Goal: Navigation & Orientation: Find specific page/section

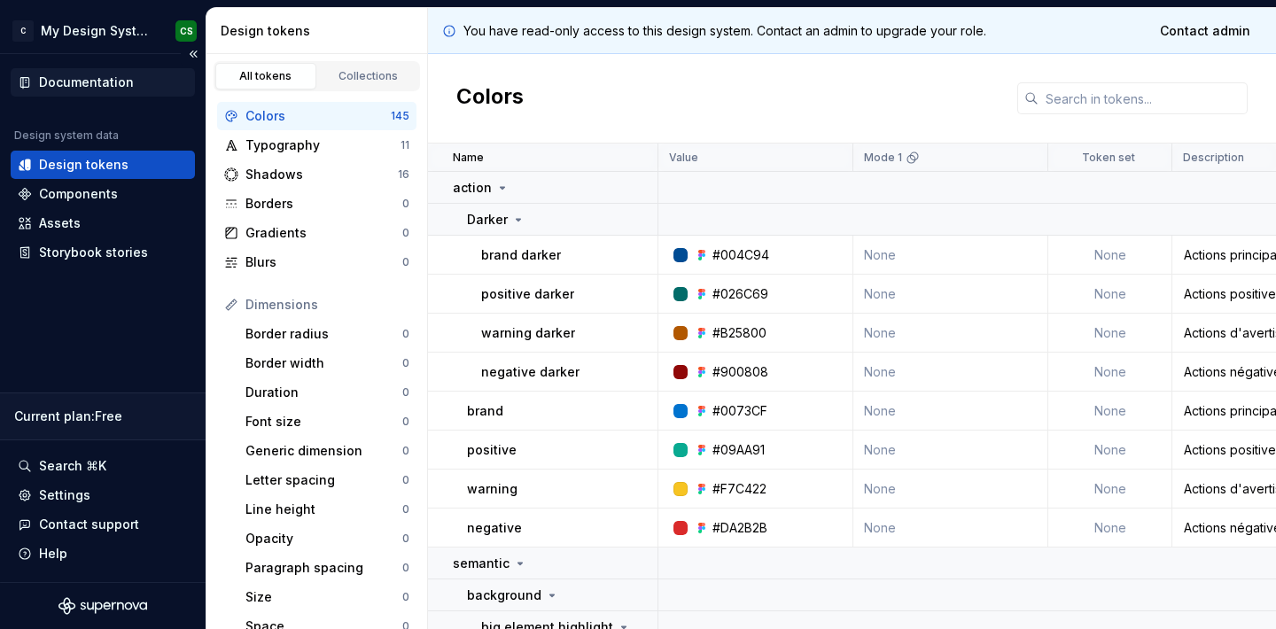
click at [73, 89] on div "Documentation" at bounding box center [86, 83] width 95 height 18
click at [67, 194] on div "Components" at bounding box center [78, 194] width 79 height 18
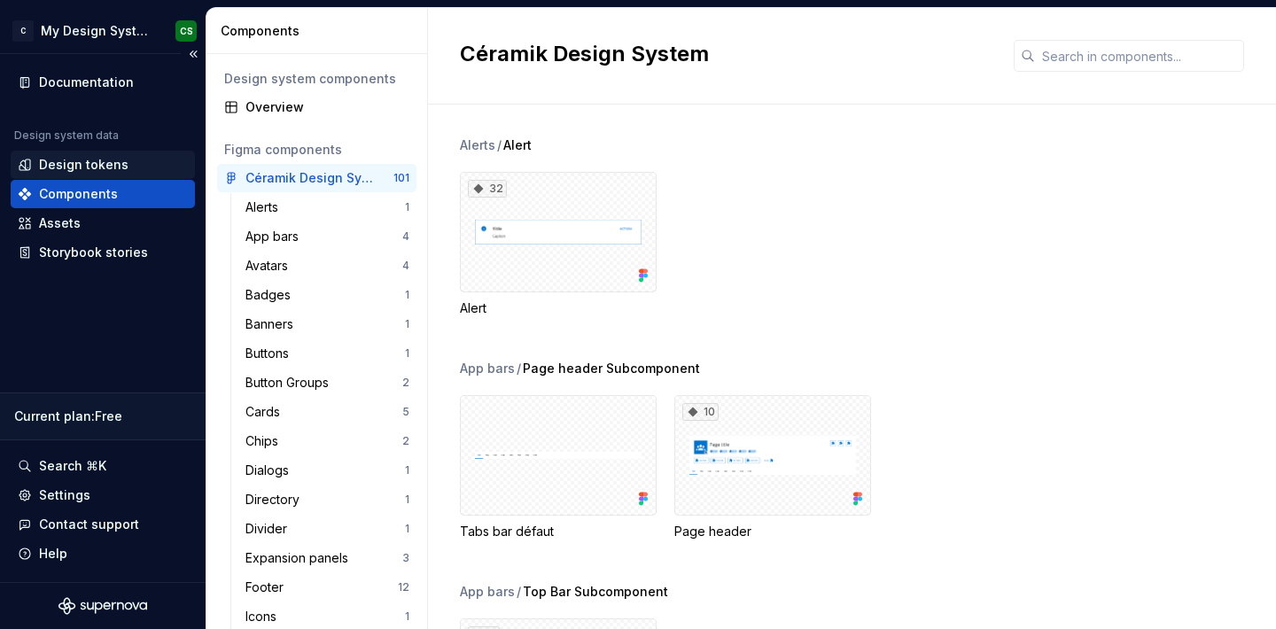
click at [70, 165] on div "Design tokens" at bounding box center [84, 165] width 90 height 18
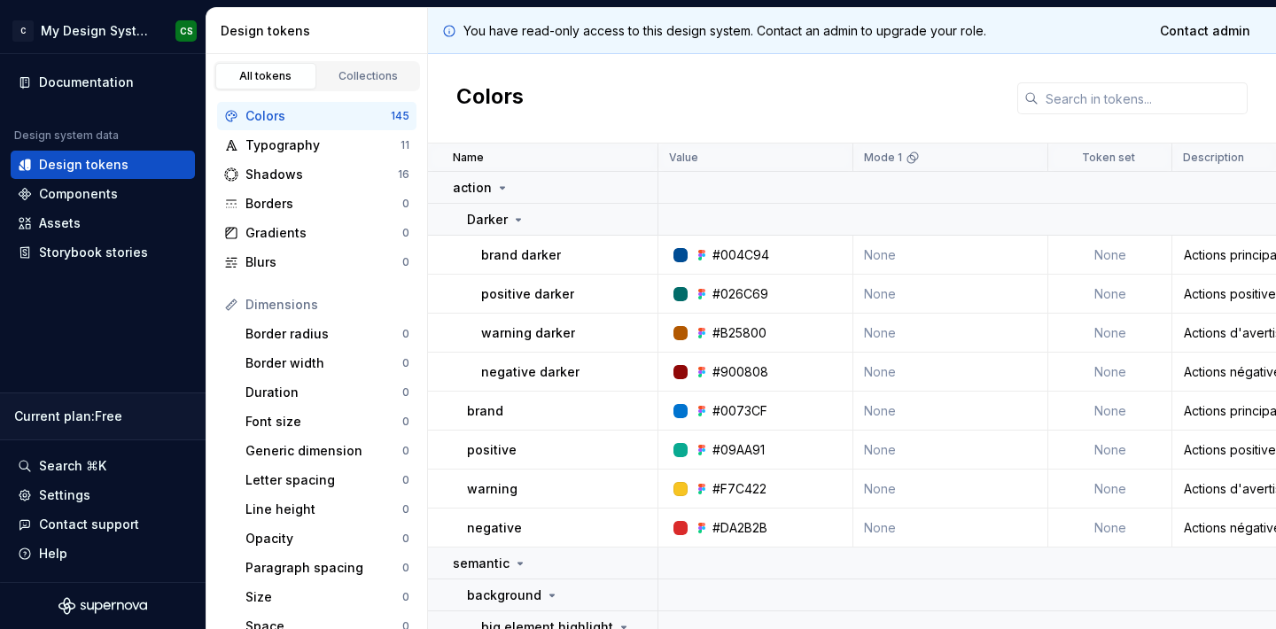
click at [755, 300] on div "#026C69" at bounding box center [741, 294] width 56 height 18
click at [770, 286] on div "#026C69" at bounding box center [761, 294] width 182 height 18
click at [508, 299] on p "positive darker" at bounding box center [527, 294] width 93 height 18
click at [100, 604] on icon "Supernova Logo" at bounding box center [99, 609] width 8 height 12
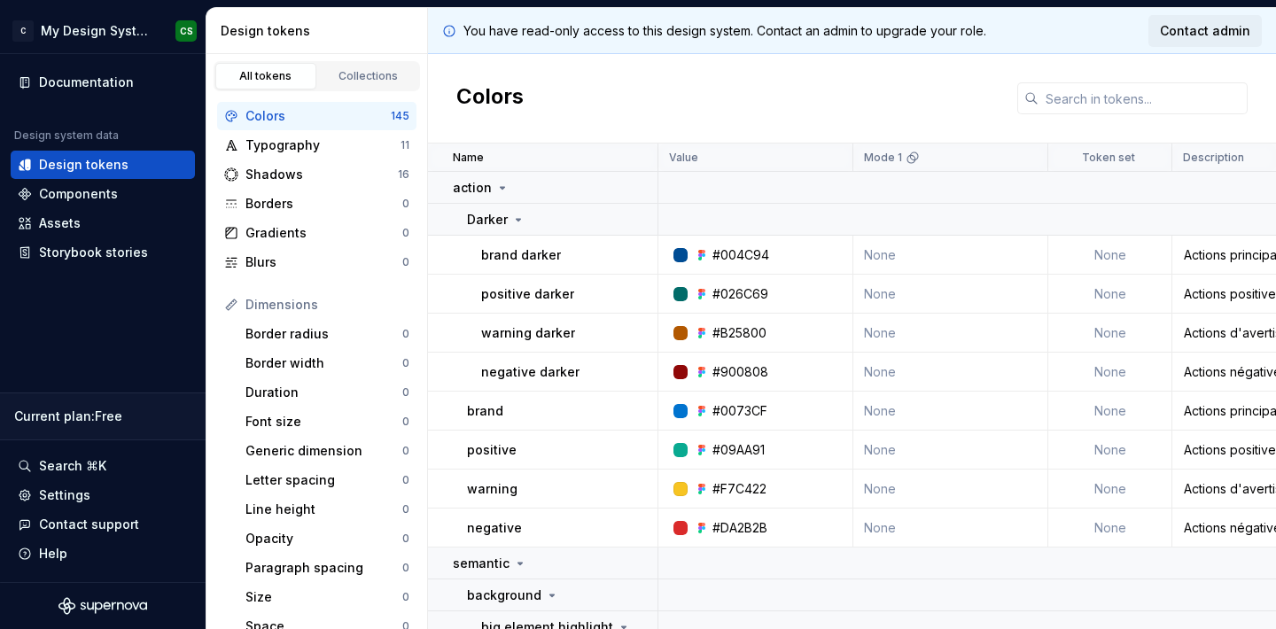
click at [1194, 29] on span "Contact admin" at bounding box center [1205, 31] width 90 height 18
click at [77, 492] on div "Settings" at bounding box center [64, 496] width 51 height 18
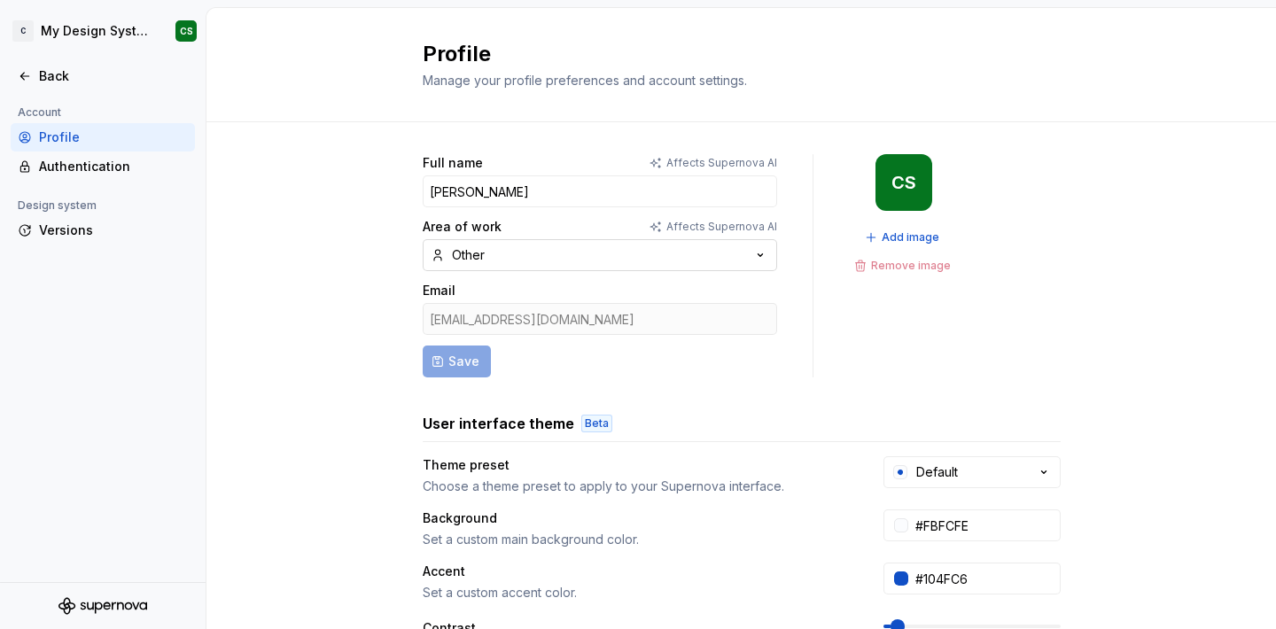
click at [536, 257] on button "Other" at bounding box center [600, 255] width 355 height 32
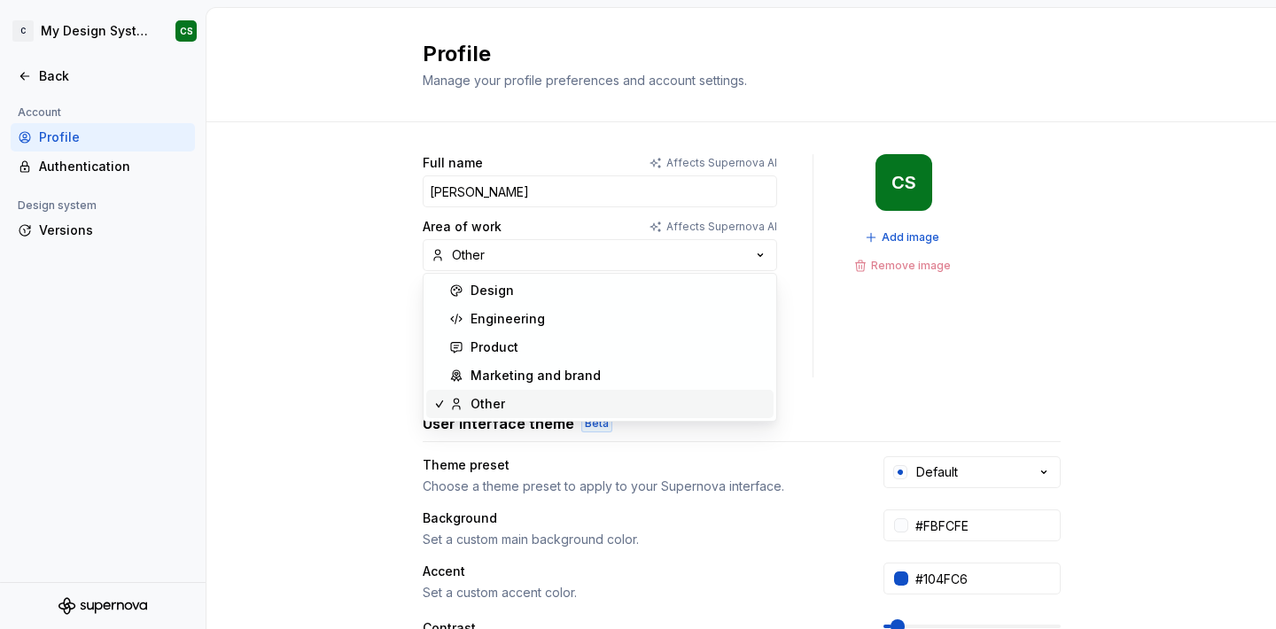
click at [274, 317] on div "Full name Affects Supernova AI Claudio Sanchez Area of work Affects Supernova A…" at bounding box center [742, 568] width 1070 height 893
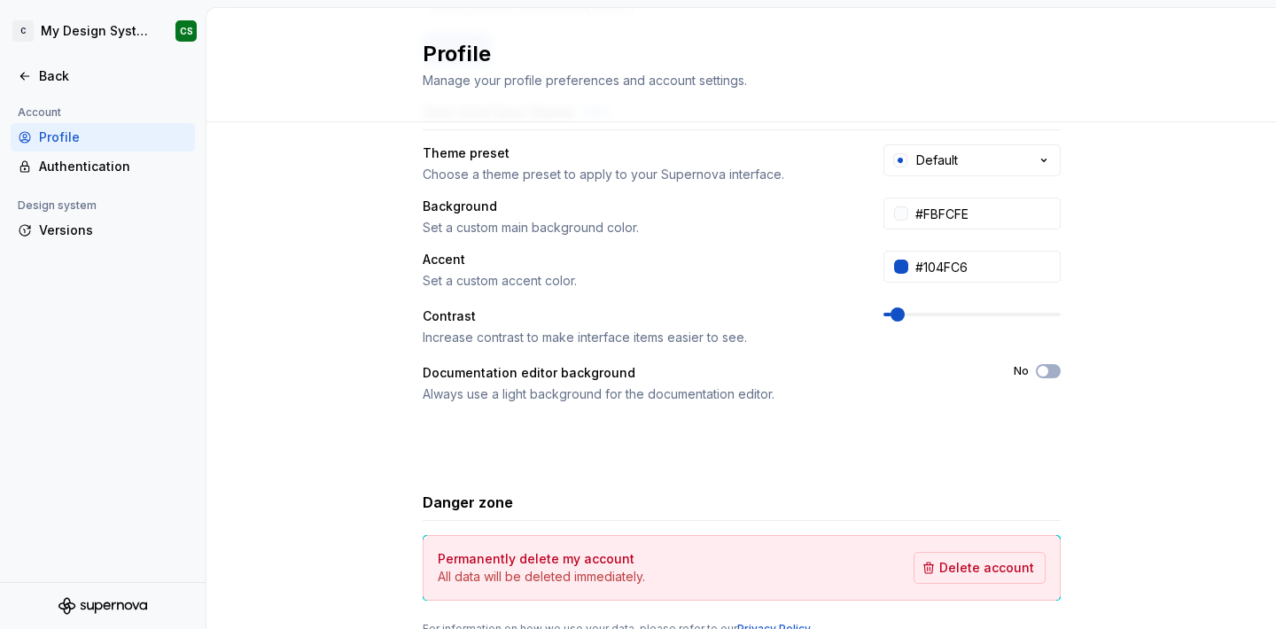
scroll to position [326, 0]
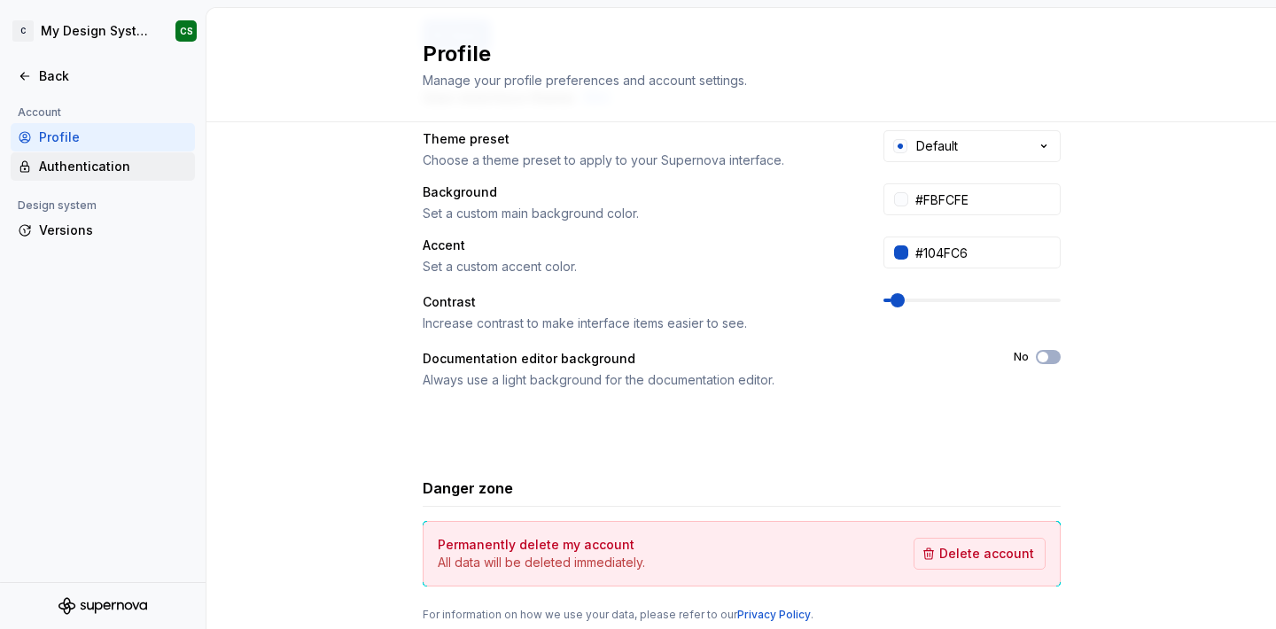
click at [97, 166] on div "Authentication" at bounding box center [113, 167] width 149 height 18
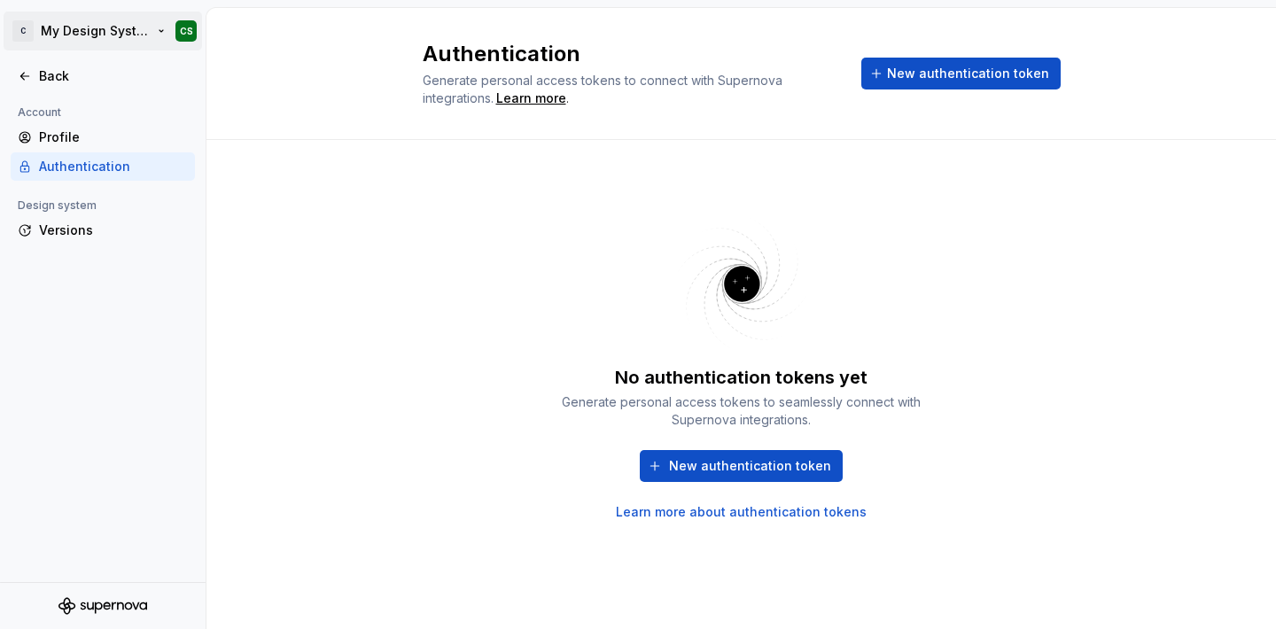
click at [108, 44] on html "C My Design System CS Back Account Profile Authentication Design system Version…" at bounding box center [638, 314] width 1276 height 629
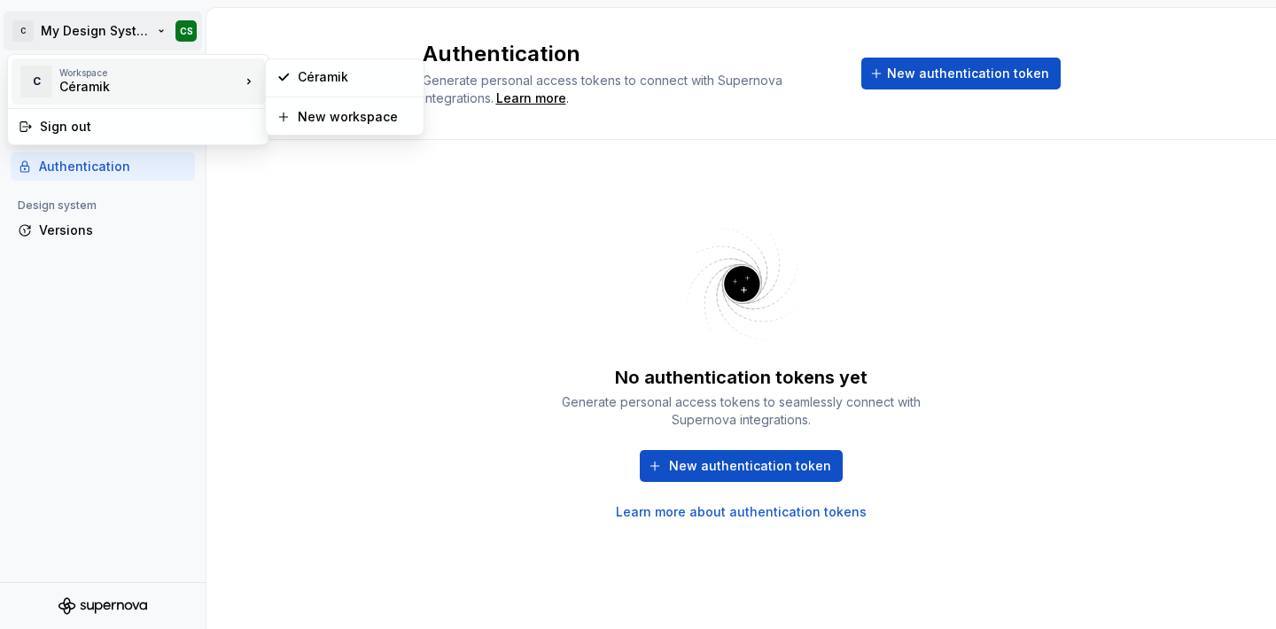
click at [106, 87] on div "Céramik" at bounding box center [134, 87] width 151 height 18
click at [304, 82] on div "Céramik" at bounding box center [355, 77] width 115 height 18
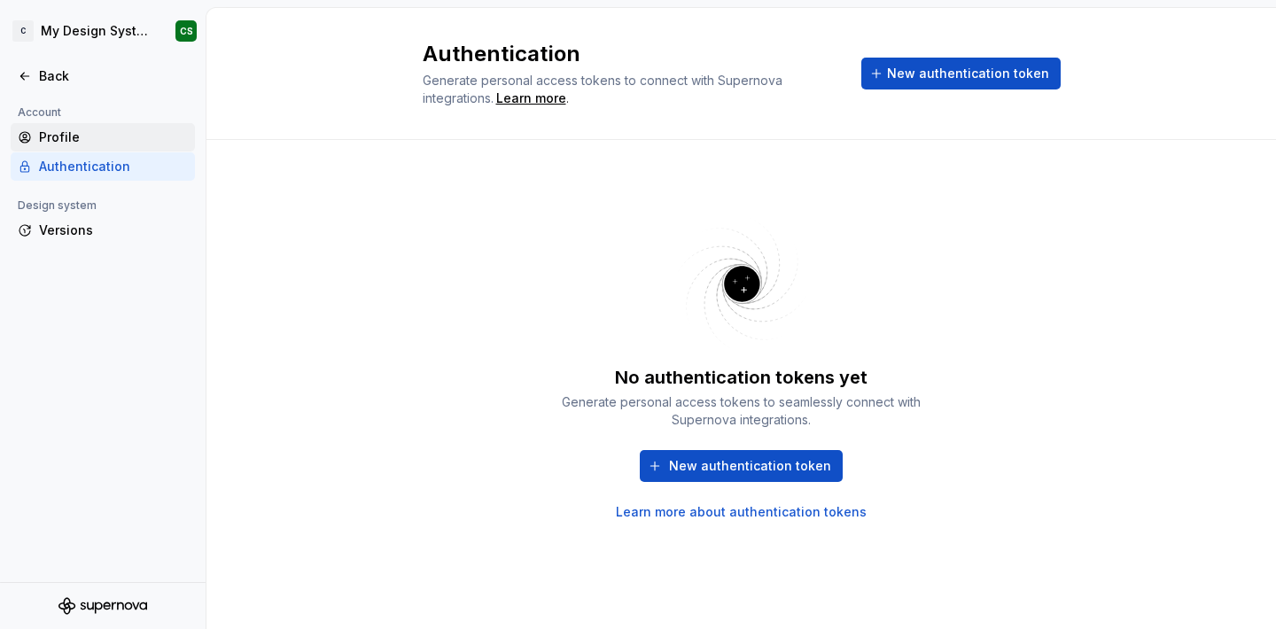
click at [68, 137] on div "Profile" at bounding box center [113, 138] width 149 height 18
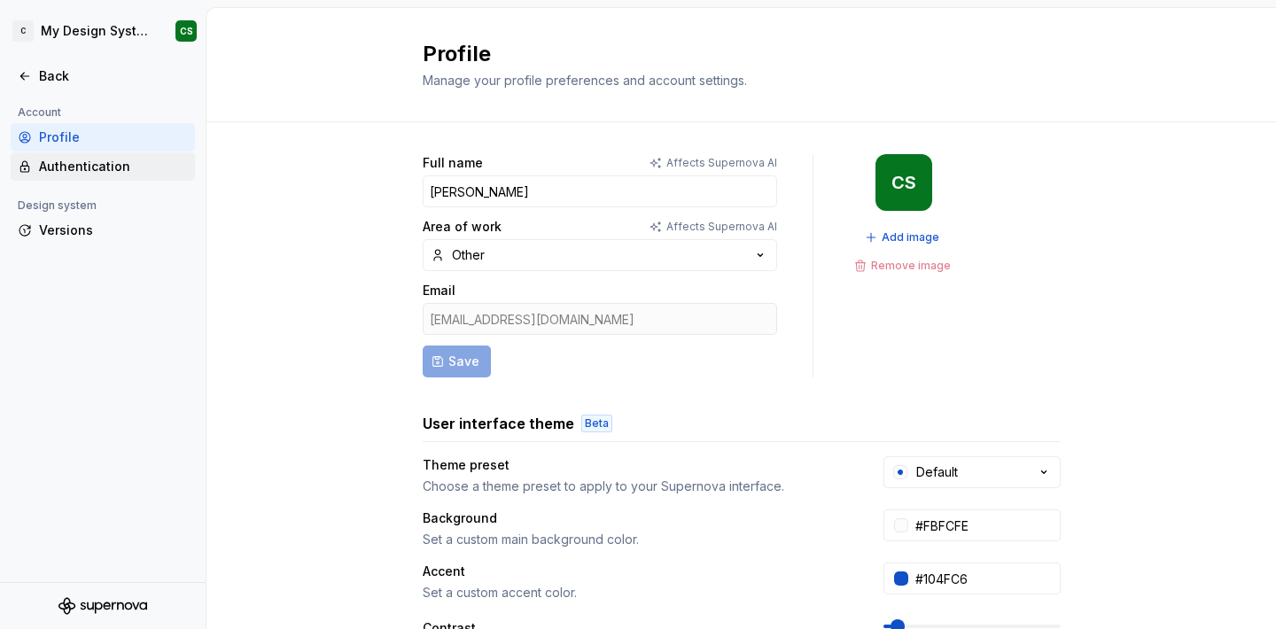
click at [64, 166] on div "Authentication" at bounding box center [113, 167] width 149 height 18
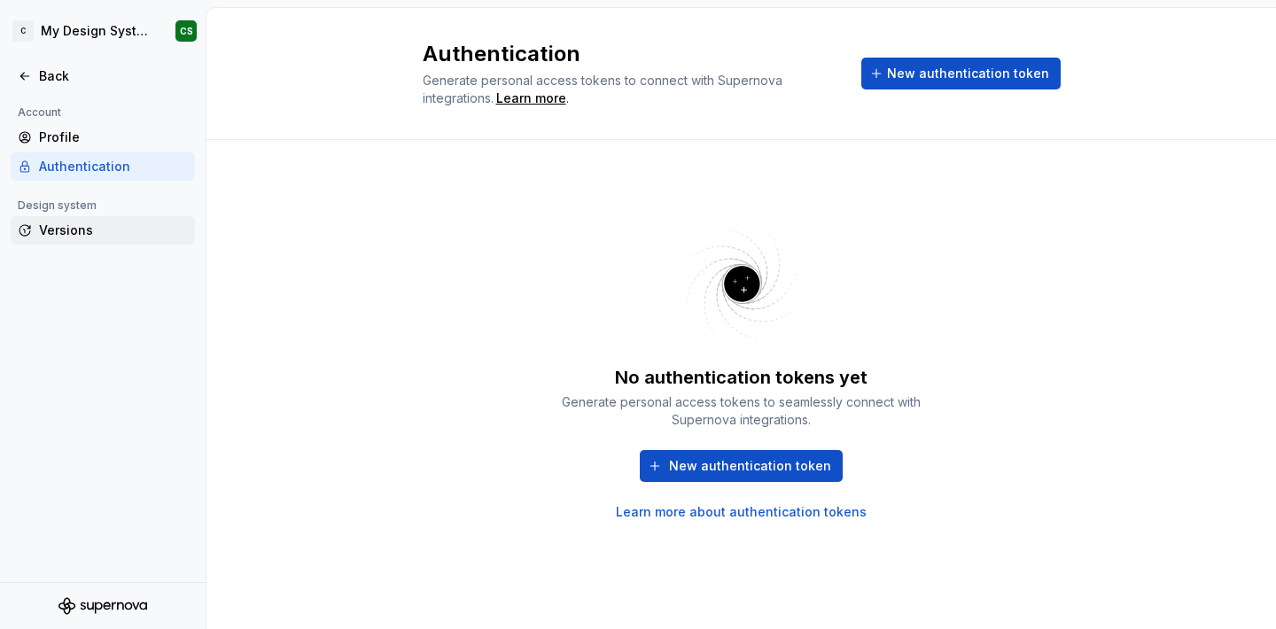
click at [68, 232] on div "Versions" at bounding box center [113, 231] width 149 height 18
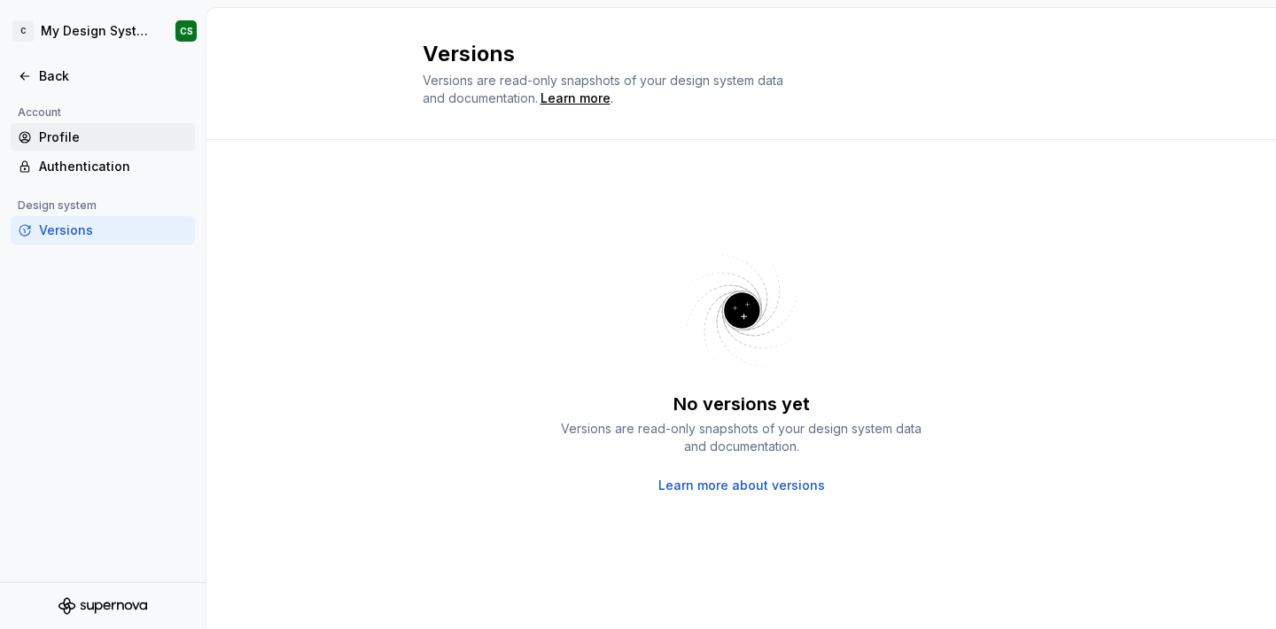
click at [51, 130] on div "Profile" at bounding box center [113, 138] width 149 height 18
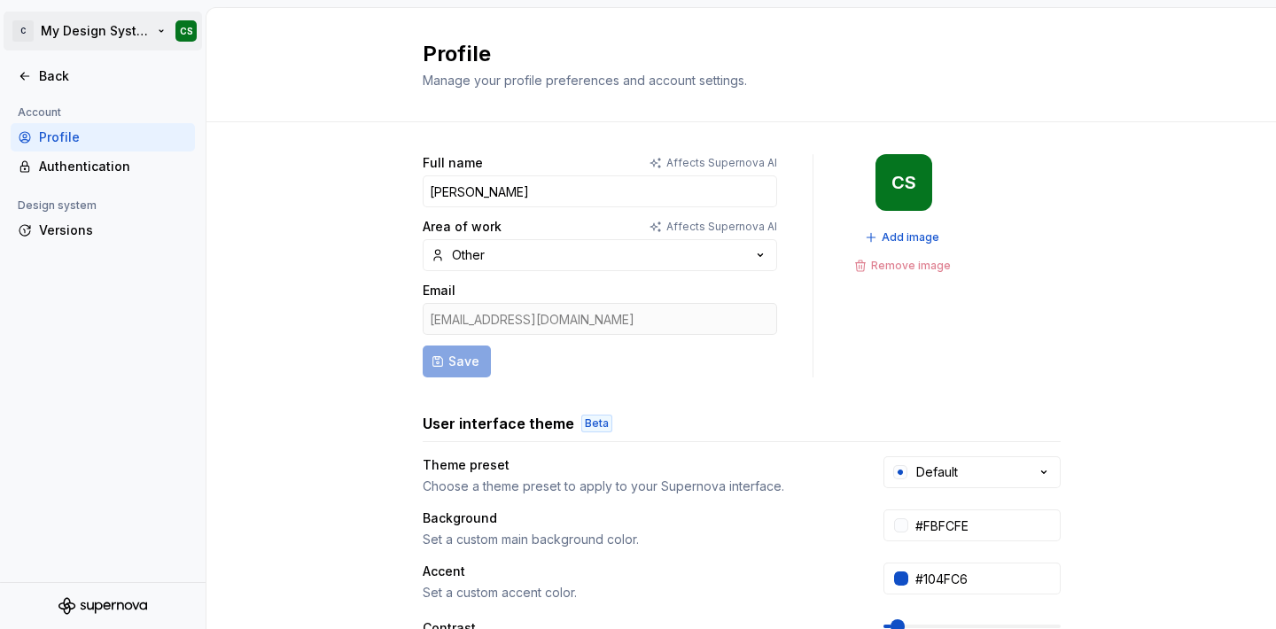
click at [183, 30] on html "C My Design System CS Back Account Profile Authentication Design system Version…" at bounding box center [638, 314] width 1276 height 629
click at [878, 184] on html "C My Design System CS Back Account Profile Authentication Design system Version…" at bounding box center [638, 314] width 1276 height 629
click at [927, 183] on div "CS" at bounding box center [904, 182] width 57 height 57
click at [46, 77] on div "Back" at bounding box center [113, 76] width 149 height 18
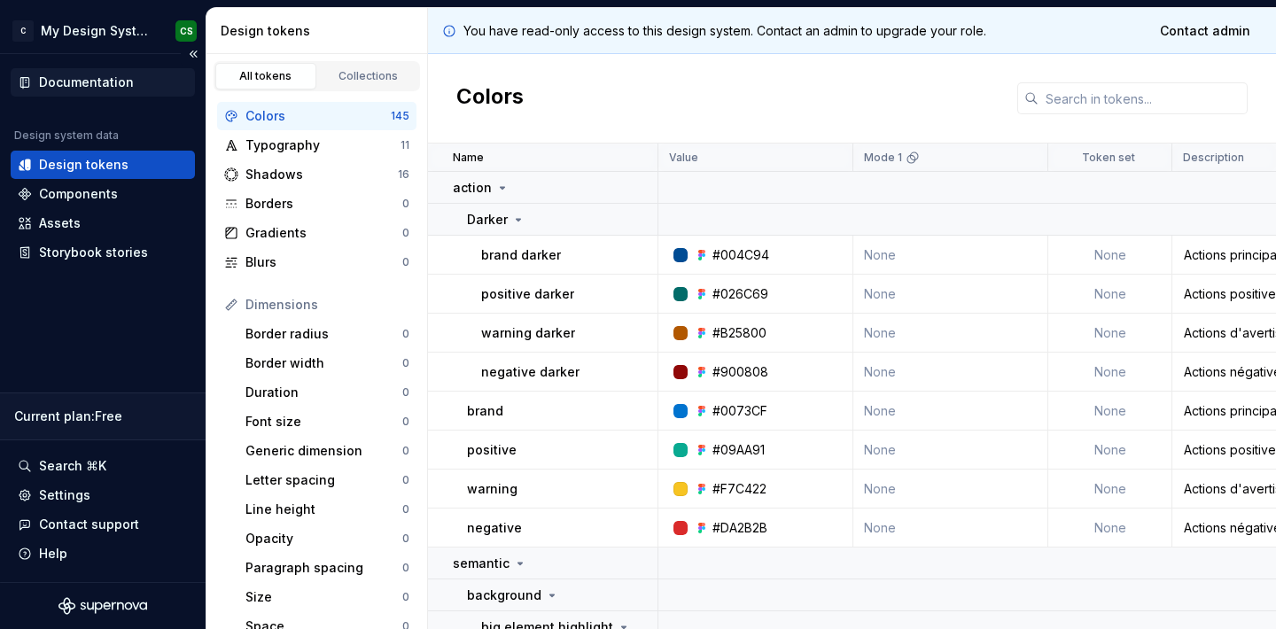
click at [72, 88] on div "Documentation" at bounding box center [86, 83] width 95 height 18
click at [101, 608] on icon "Supernova Logo" at bounding box center [99, 609] width 8 height 12
click at [104, 422] on div "Current plan : Free" at bounding box center [102, 417] width 177 height 18
click at [69, 410] on div "Current plan : Free" at bounding box center [102, 417] width 177 height 18
click at [53, 558] on div "Help" at bounding box center [53, 554] width 28 height 18
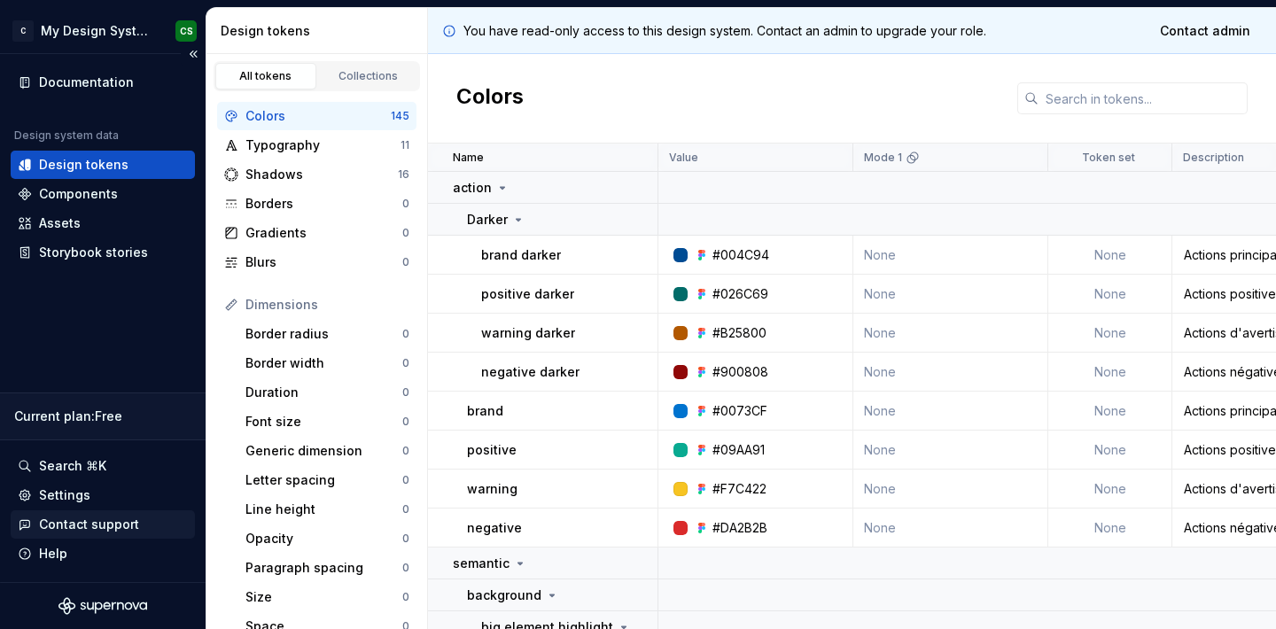
click at [74, 527] on div "Contact support" at bounding box center [89, 525] width 100 height 18
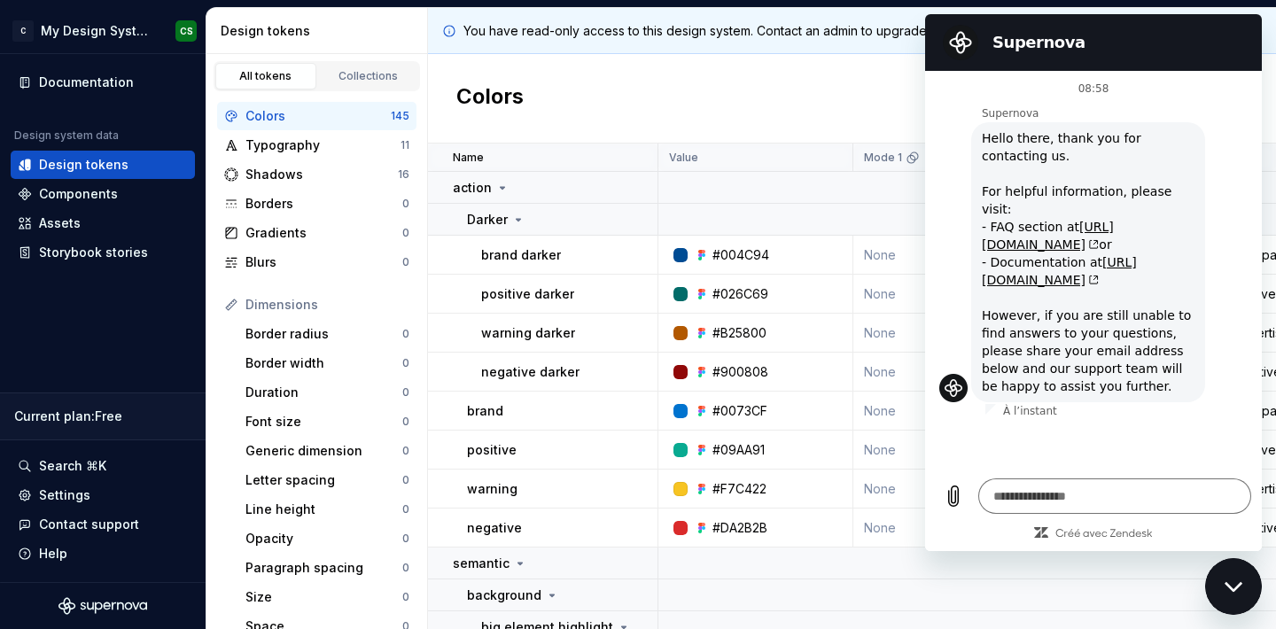
click at [878, 81] on div "Colors" at bounding box center [852, 99] width 848 height 90
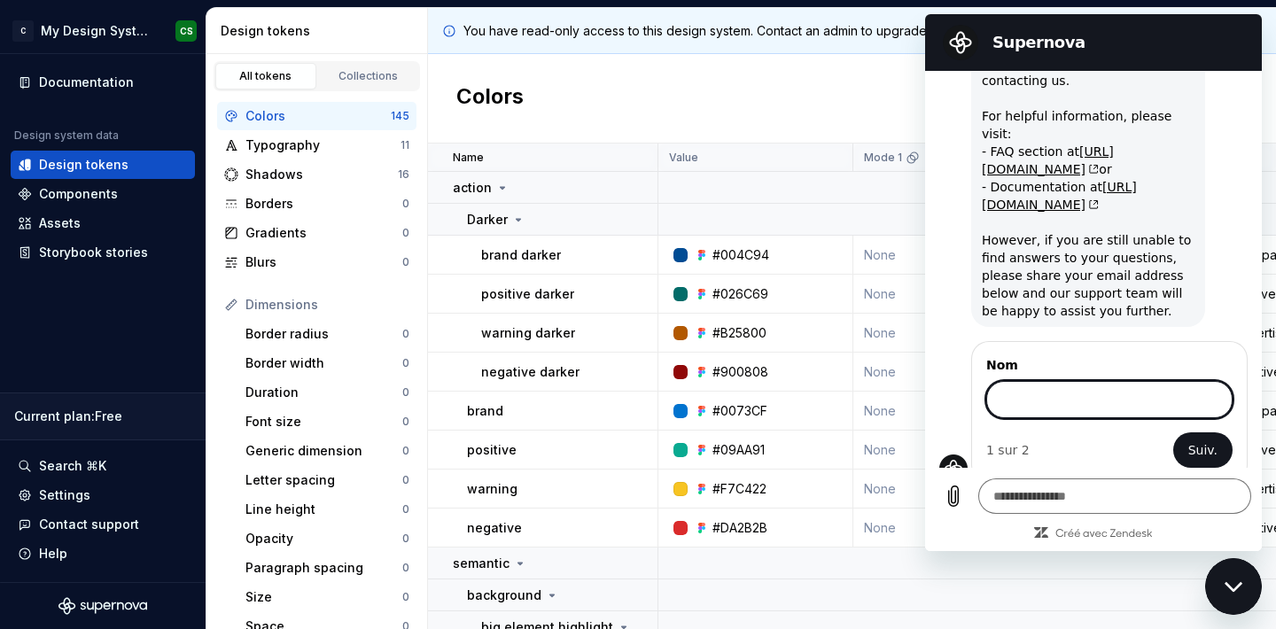
scroll to position [74, 0]
click at [1244, 599] on div "Fermer la fenêtre de messagerie" at bounding box center [1233, 586] width 53 height 53
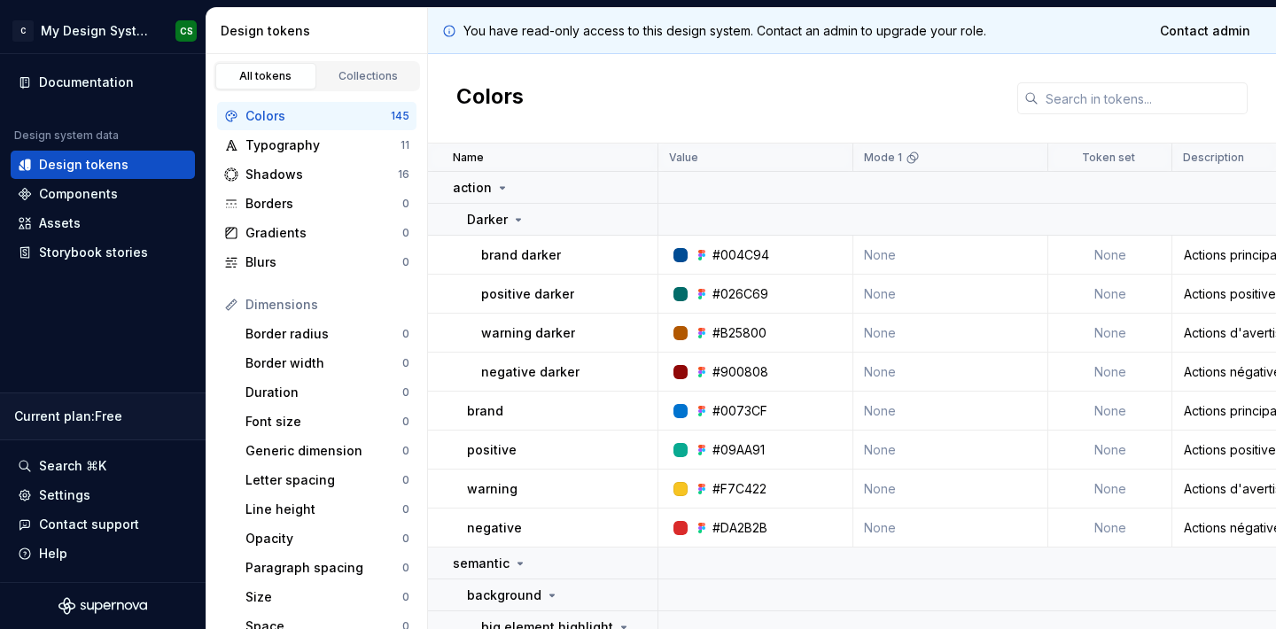
type textarea "*"
click at [978, 89] on div "Colors" at bounding box center [852, 99] width 848 height 90
click at [770, 101] on div "Colors" at bounding box center [852, 99] width 848 height 90
click at [838, 126] on div "Colors" at bounding box center [852, 99] width 848 height 90
click at [617, 50] on div "You have read-only access to this design system. Contact an admin to upgrade yo…" at bounding box center [852, 31] width 848 height 46
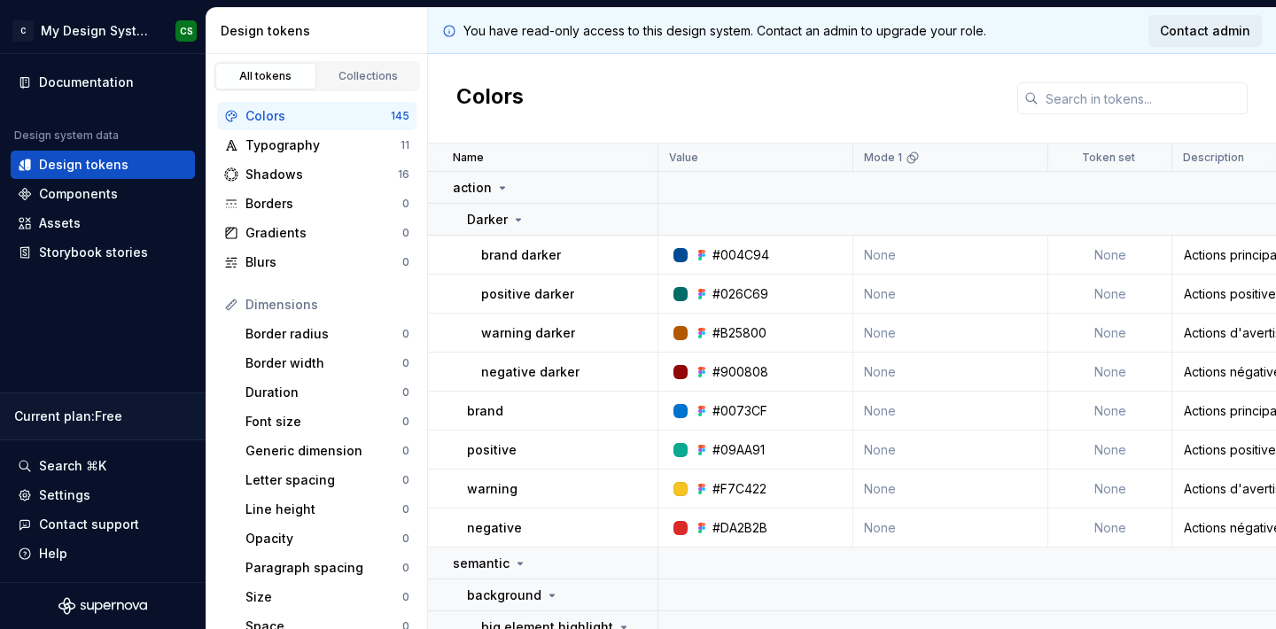
click at [1184, 28] on span "Contact admin" at bounding box center [1205, 31] width 90 height 18
click at [790, 104] on div "Colors" at bounding box center [852, 99] width 848 height 90
click at [87, 43] on html "C My Design System CS Documentation Design system data Design tokens Components…" at bounding box center [638, 314] width 1276 height 629
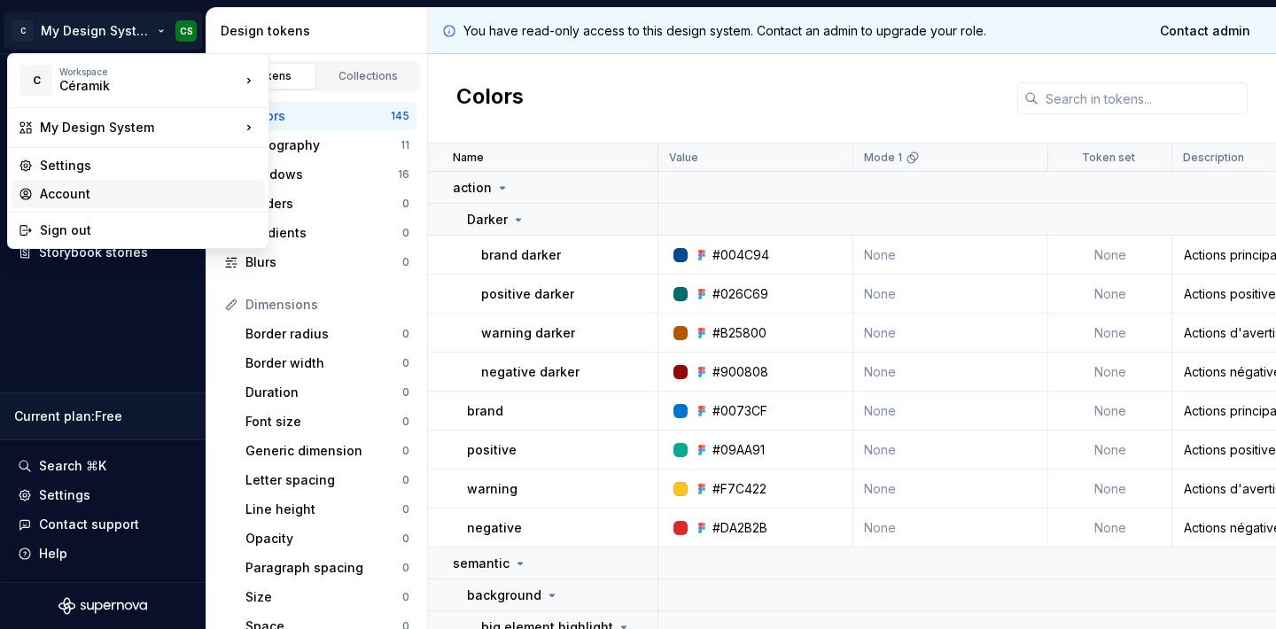
click at [51, 195] on div "Account" at bounding box center [149, 194] width 218 height 18
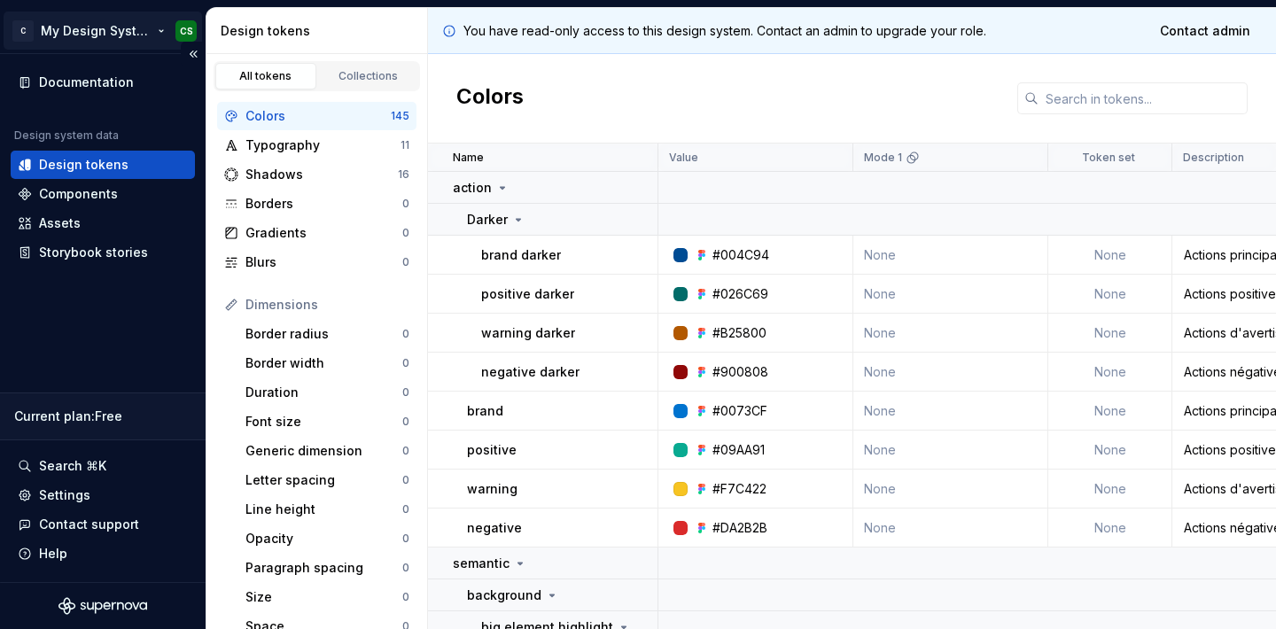
click at [67, 35] on html "C My Design System CS Documentation Design system data Design tokens Components…" at bounding box center [638, 314] width 1276 height 629
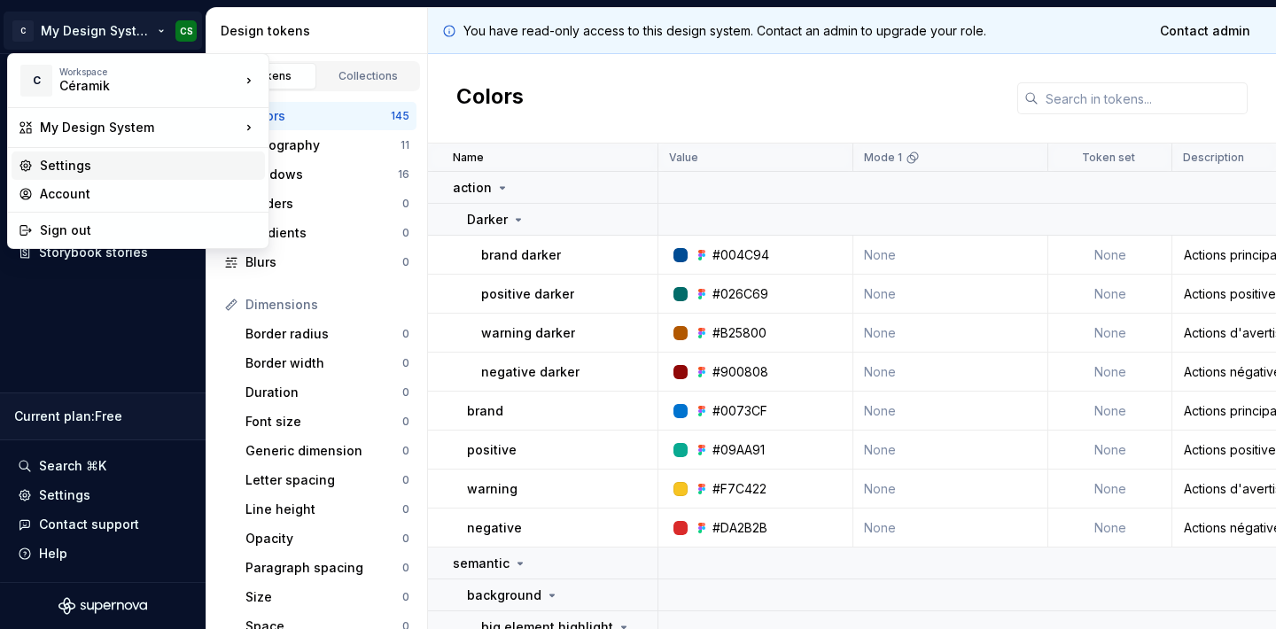
click at [67, 161] on div "Settings" at bounding box center [149, 166] width 218 height 18
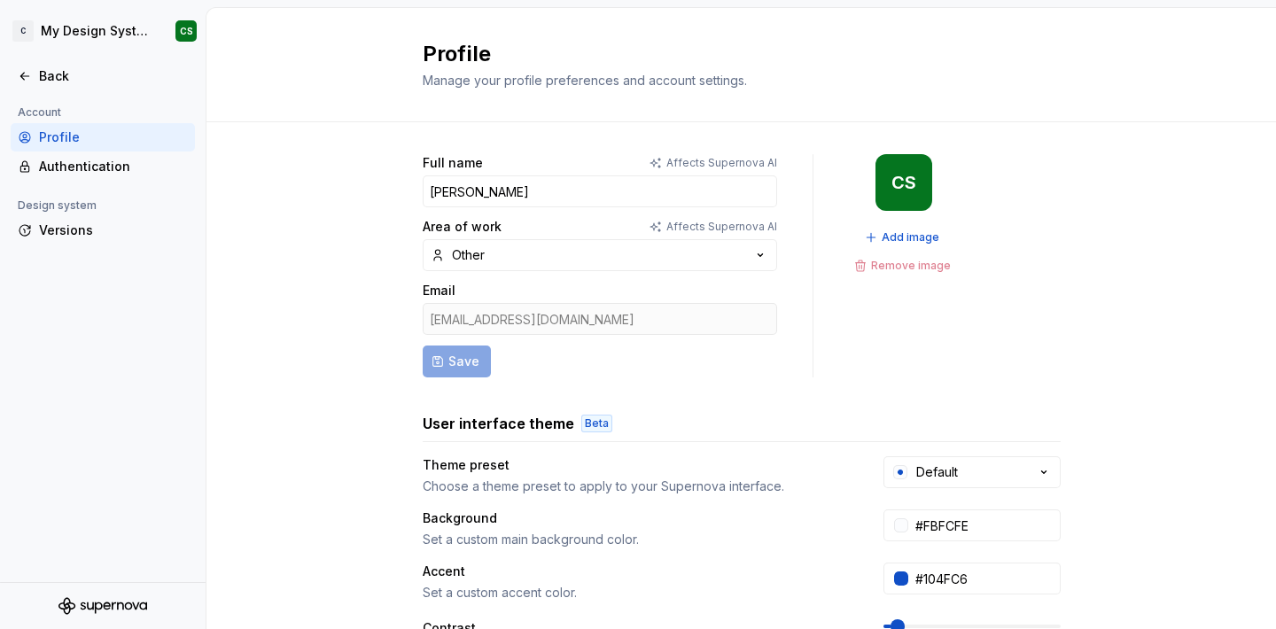
click at [972, 440] on div "User interface theme Beta" at bounding box center [742, 427] width 638 height 29
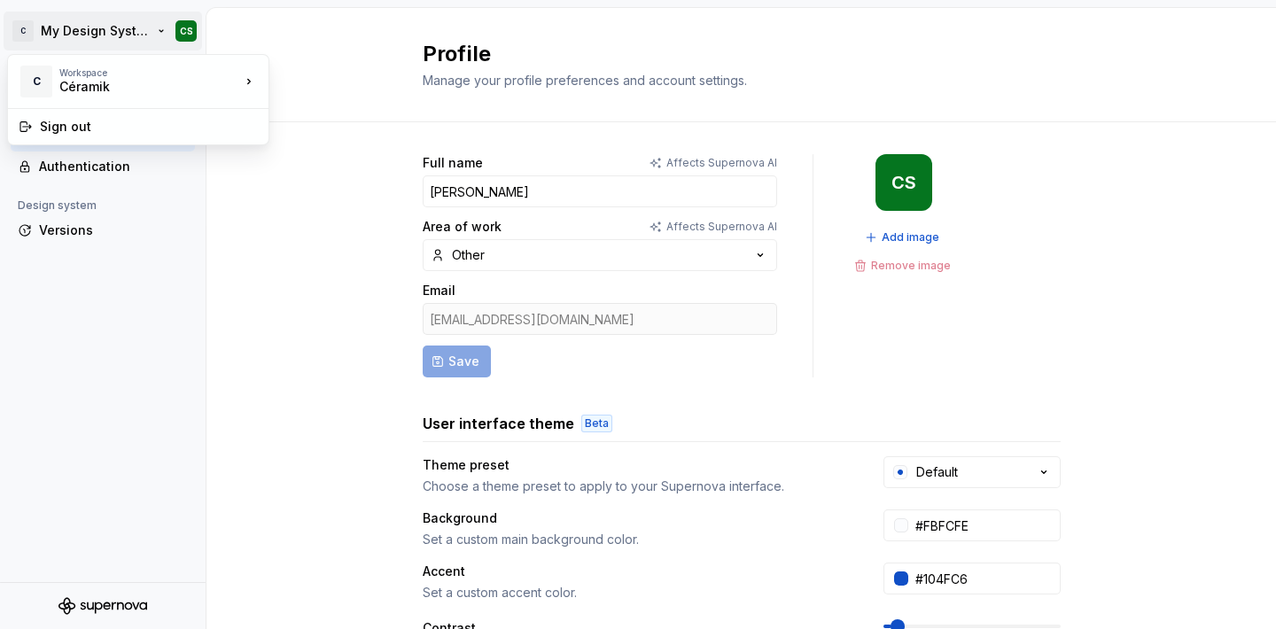
click at [101, 25] on html "C My Design System CS Back Account Profile Authentication Design system Version…" at bounding box center [638, 314] width 1276 height 629
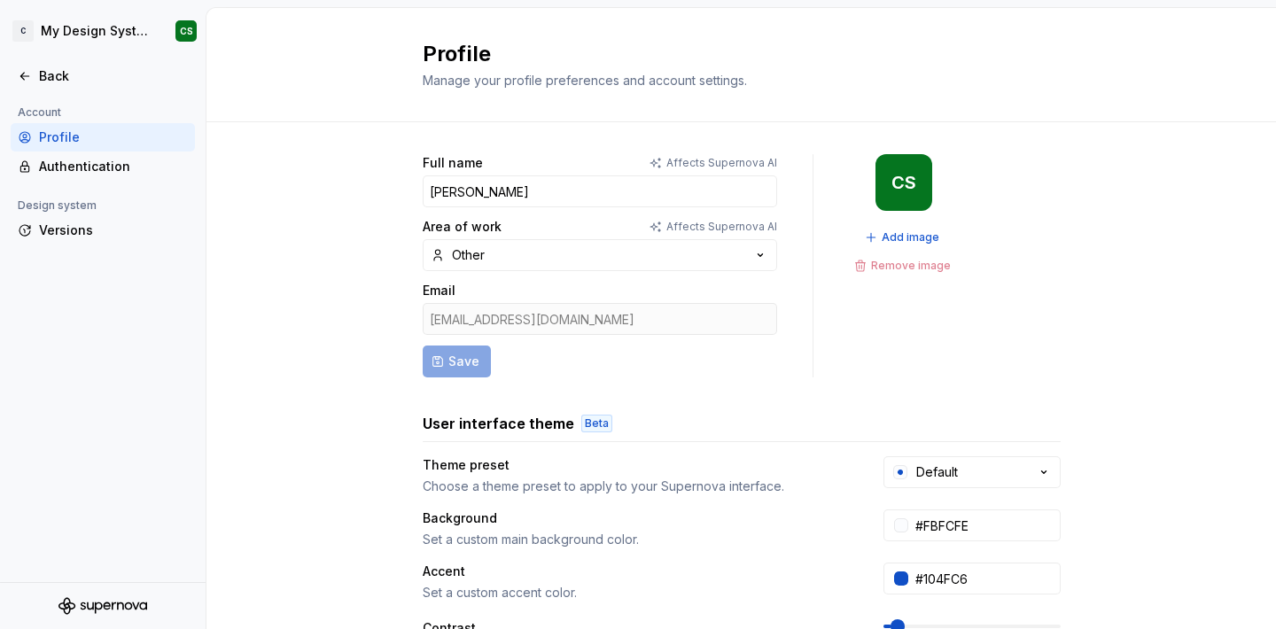
click at [181, 333] on html "C My Design System CS Back Account Profile Authentication Design system Version…" at bounding box center [638, 314] width 1276 height 629
click at [51, 158] on div "Authentication" at bounding box center [113, 167] width 149 height 18
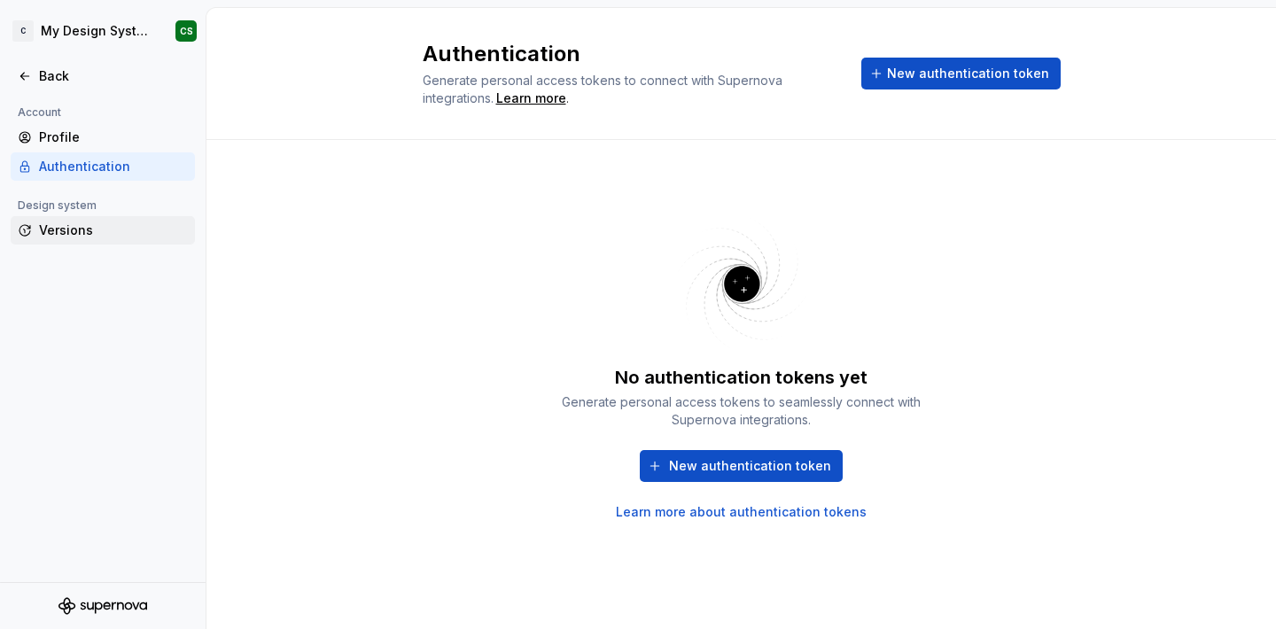
click at [71, 225] on div "Versions" at bounding box center [113, 231] width 149 height 18
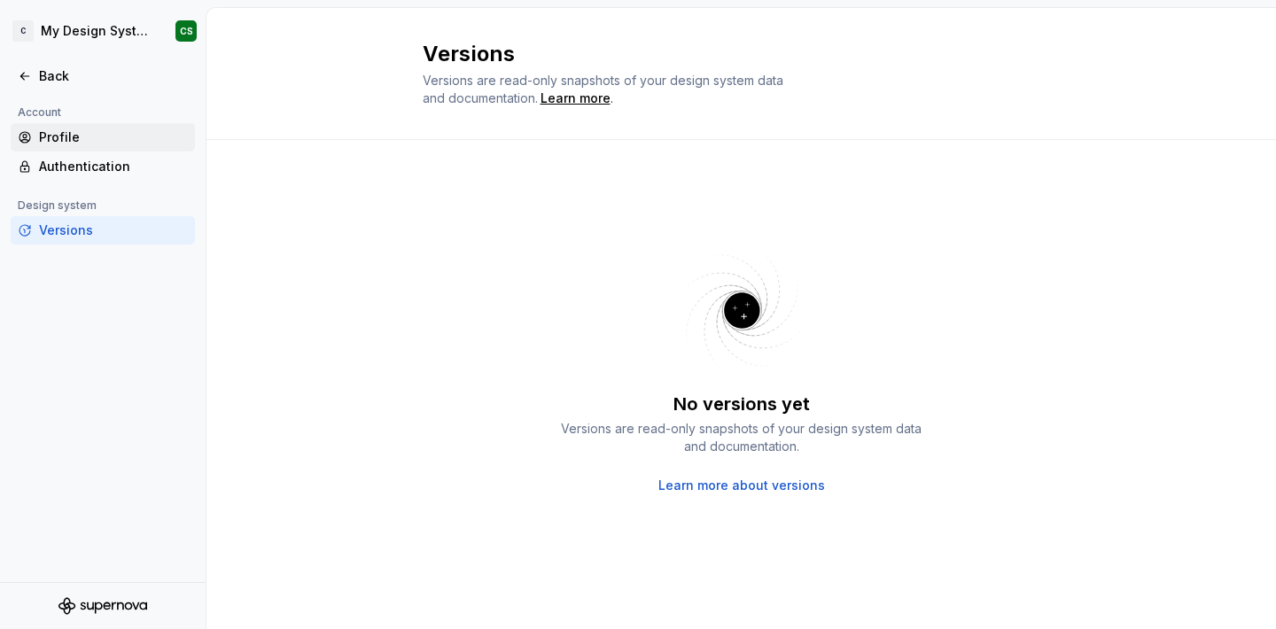
click at [62, 134] on div "Profile" at bounding box center [113, 138] width 149 height 18
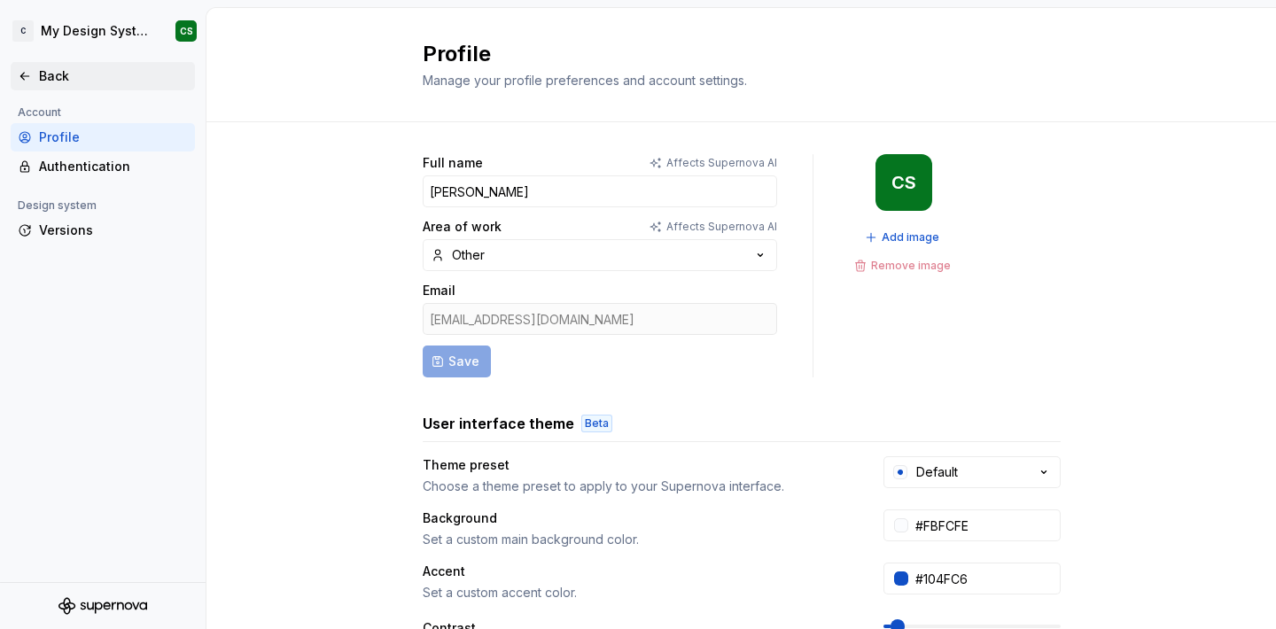
click at [47, 82] on div "Back" at bounding box center [113, 76] width 149 height 18
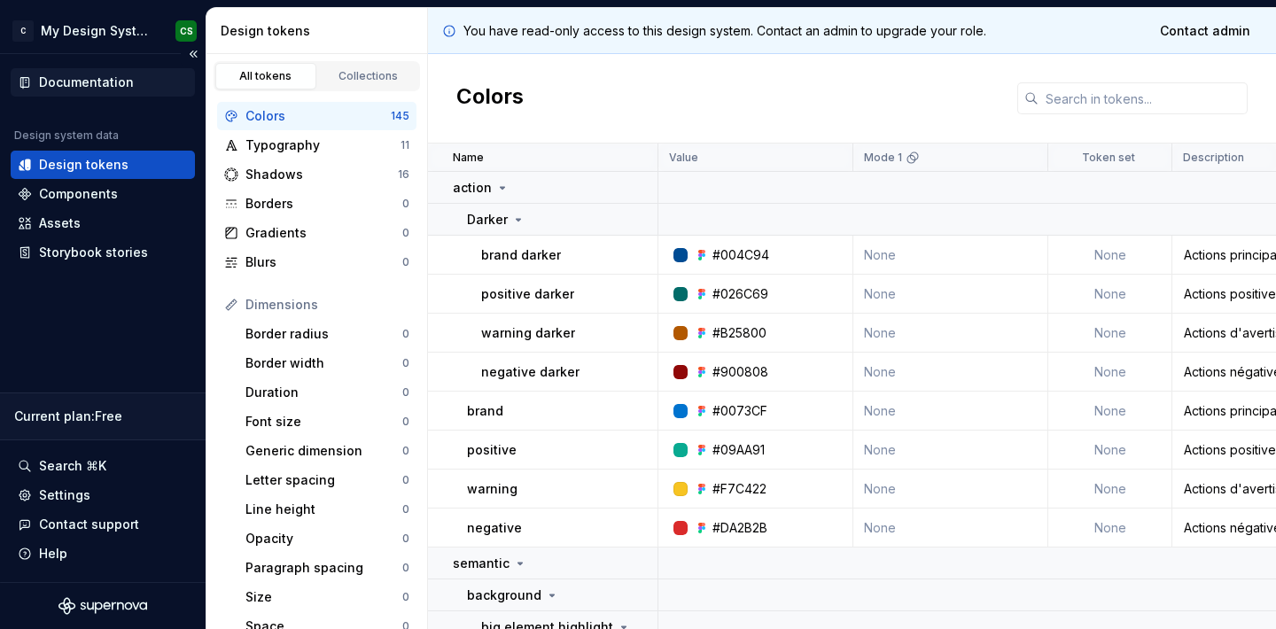
click at [54, 82] on div "Documentation" at bounding box center [86, 83] width 95 height 18
